Goal: Check status: Check status

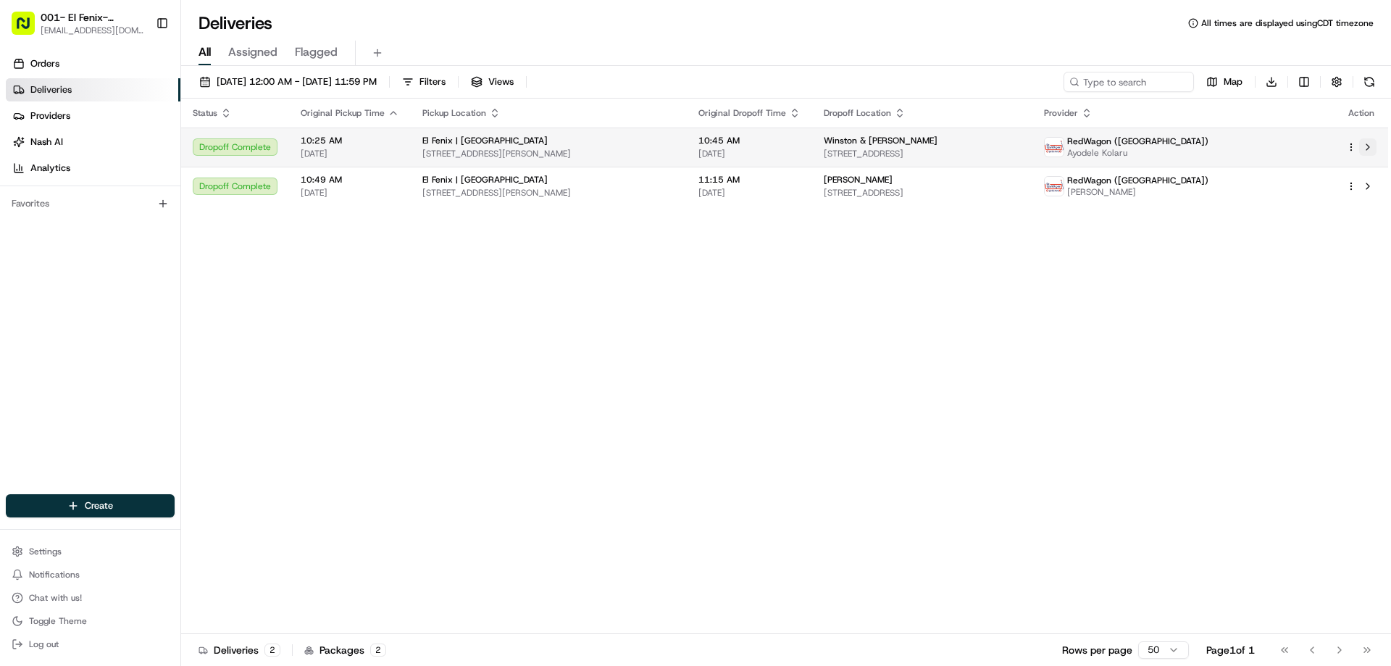
click at [1370, 148] on button at bounding box center [1367, 146] width 17 height 17
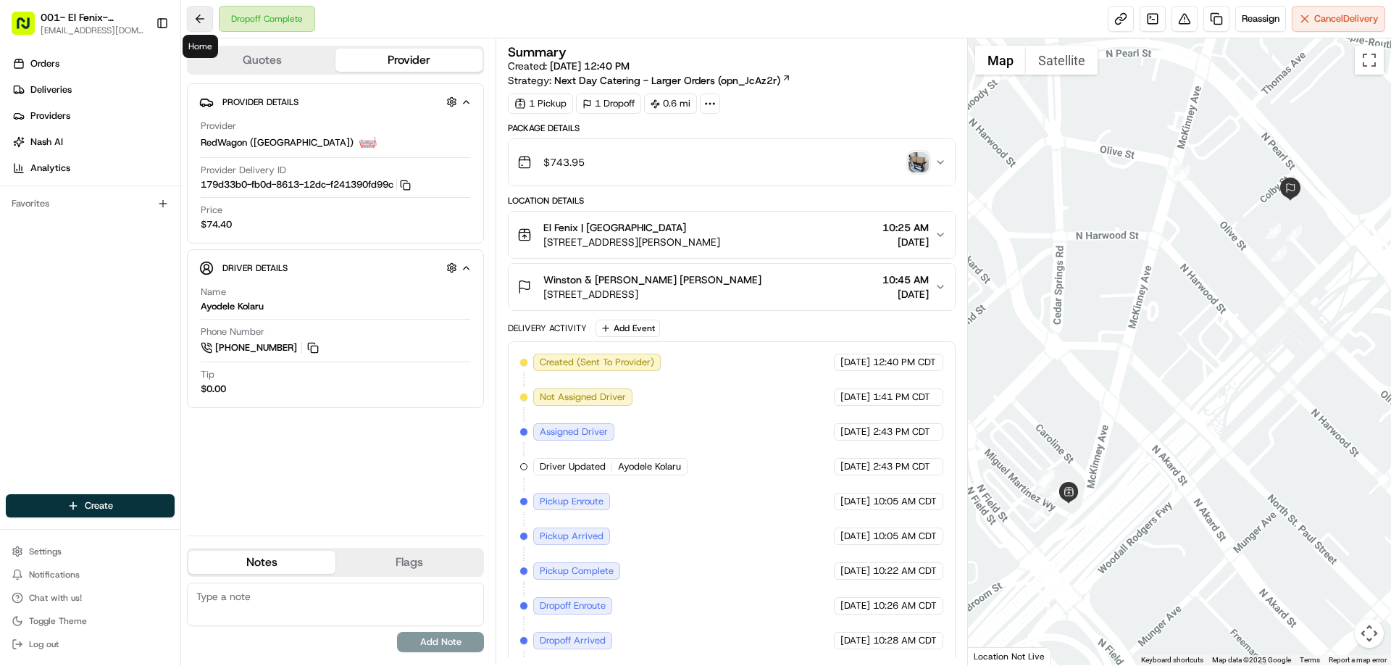
click at [205, 20] on button at bounding box center [200, 19] width 26 height 26
